Goal: Task Accomplishment & Management: Manage account settings

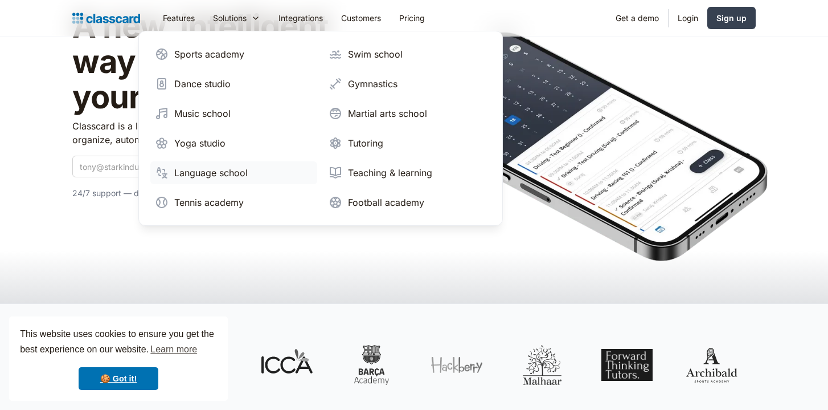
scroll to position [117, 0]
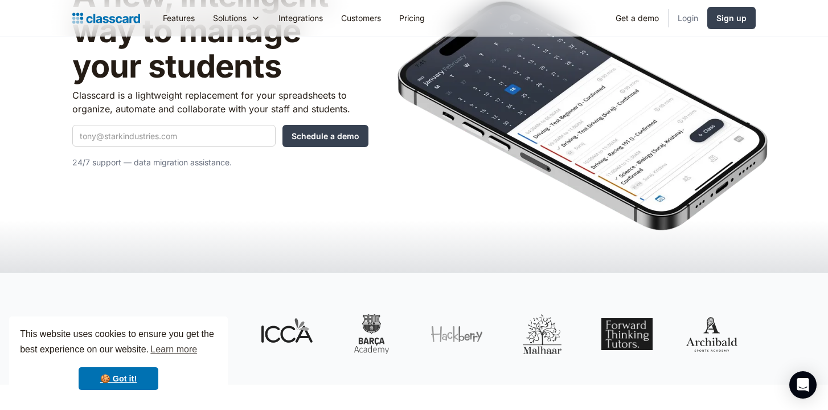
click at [691, 15] on link "Login" at bounding box center [688, 18] width 39 height 26
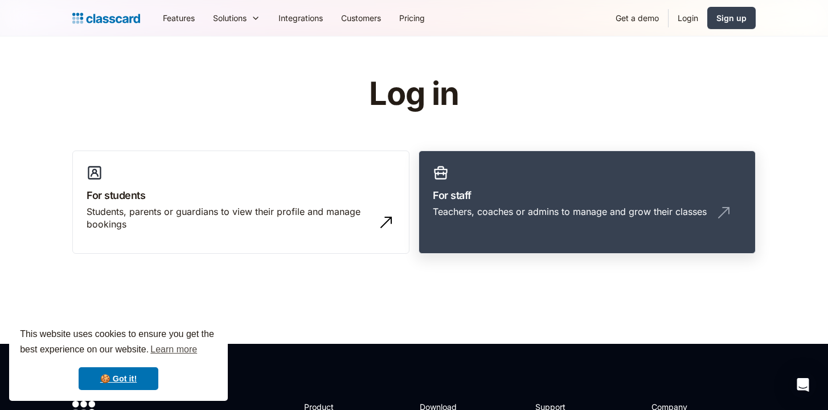
click at [478, 230] on link "For staff Teachers, coaches or admins to manage and grow their classes" at bounding box center [587, 202] width 337 height 104
